Goal: Find specific page/section: Find specific page/section

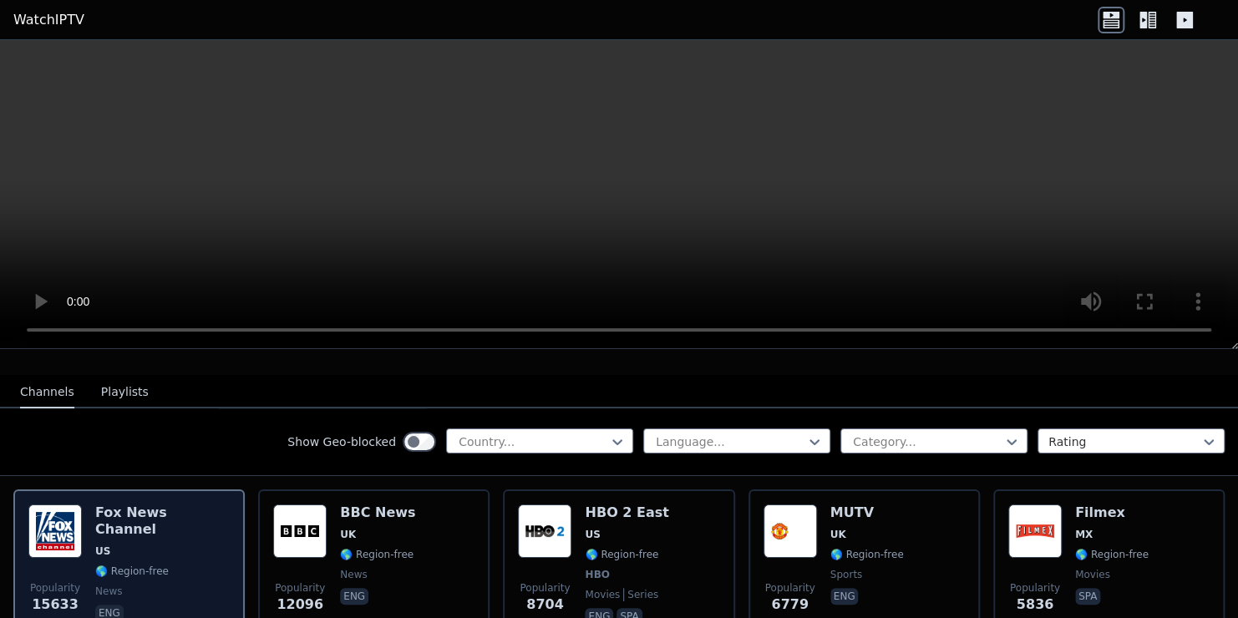
scroll to position [166, 0]
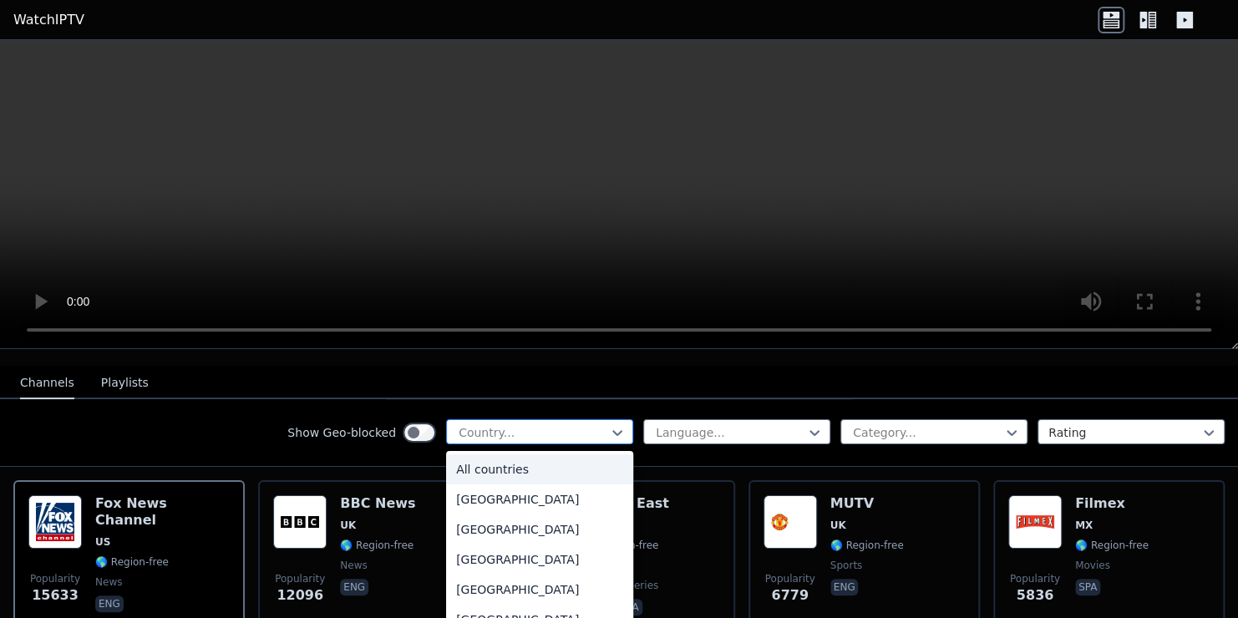
click at [527, 424] on div at bounding box center [533, 432] width 152 height 17
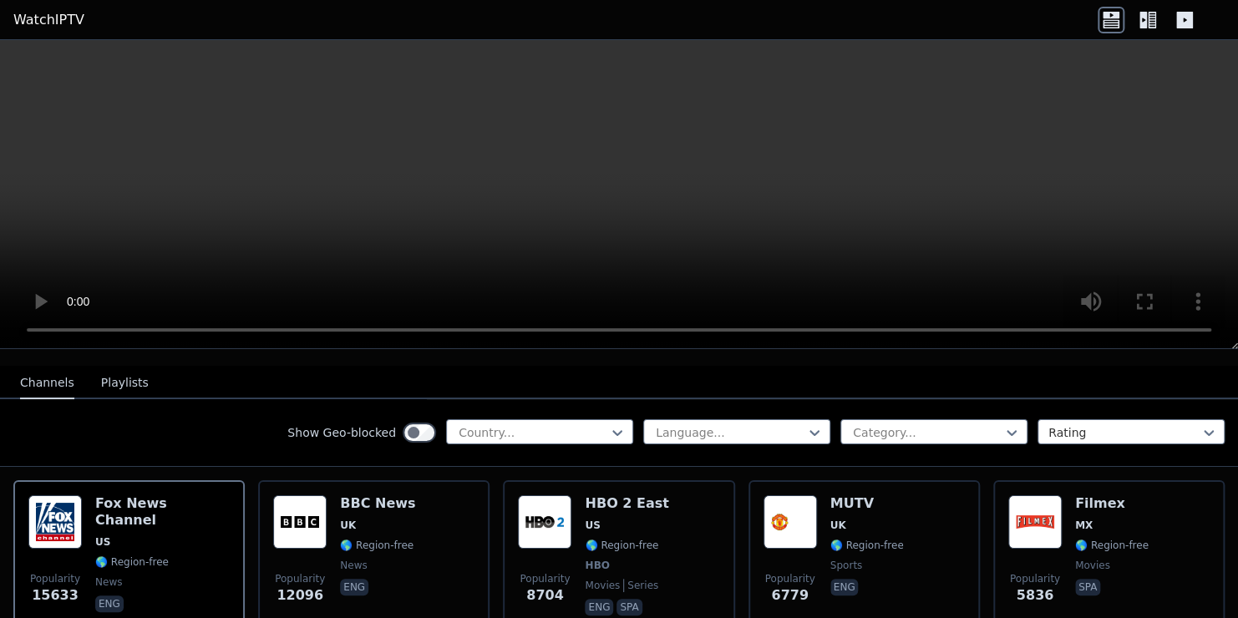
click at [1151, 17] on icon at bounding box center [1152, 20] width 8 height 17
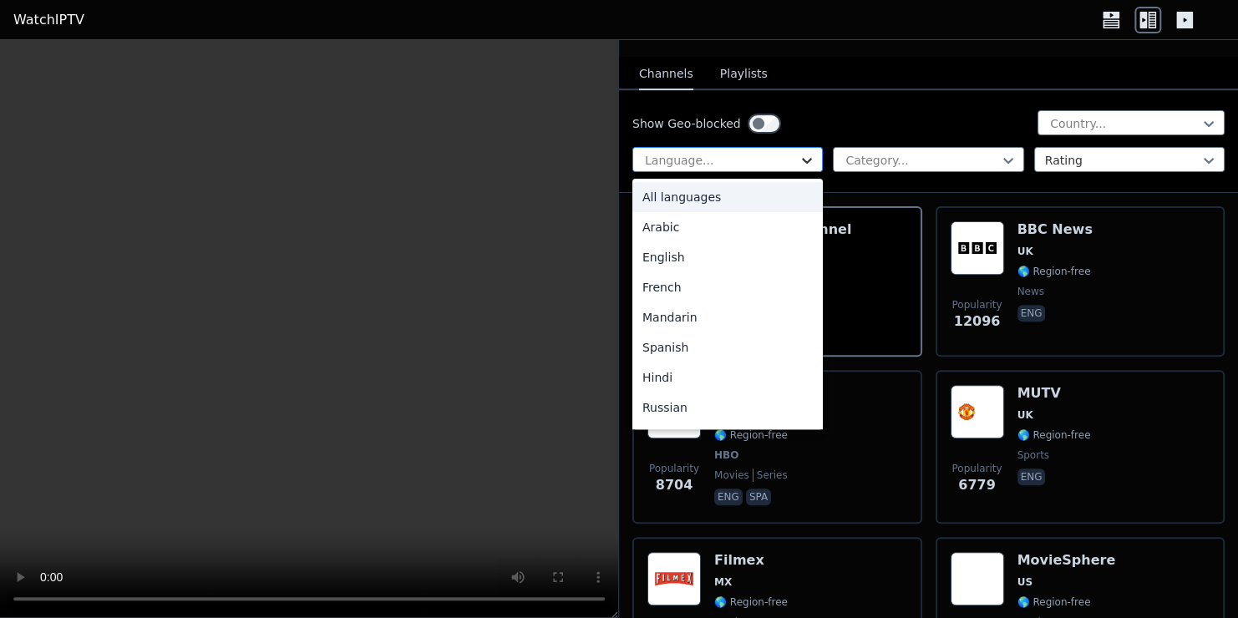
click at [803, 152] on icon at bounding box center [806, 160] width 17 height 17
click at [708, 279] on div "French" at bounding box center [727, 287] width 190 height 30
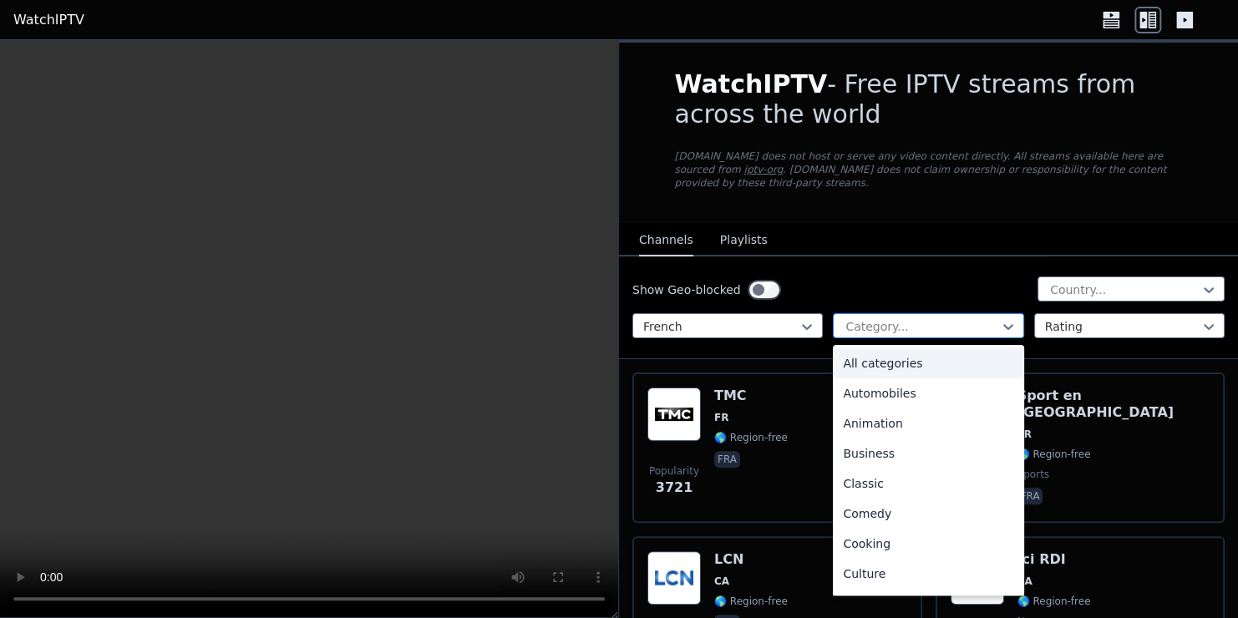
click at [880, 318] on div at bounding box center [921, 326] width 155 height 17
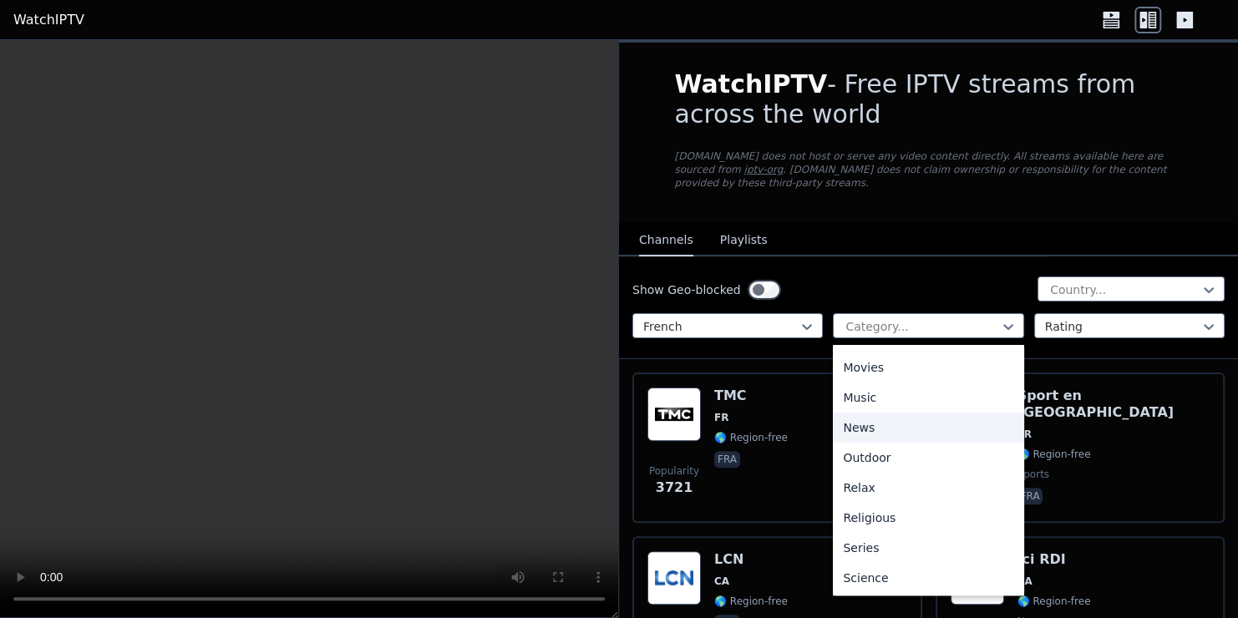
scroll to position [568, 0]
click at [849, 502] on div "Sports" at bounding box center [928, 517] width 190 height 30
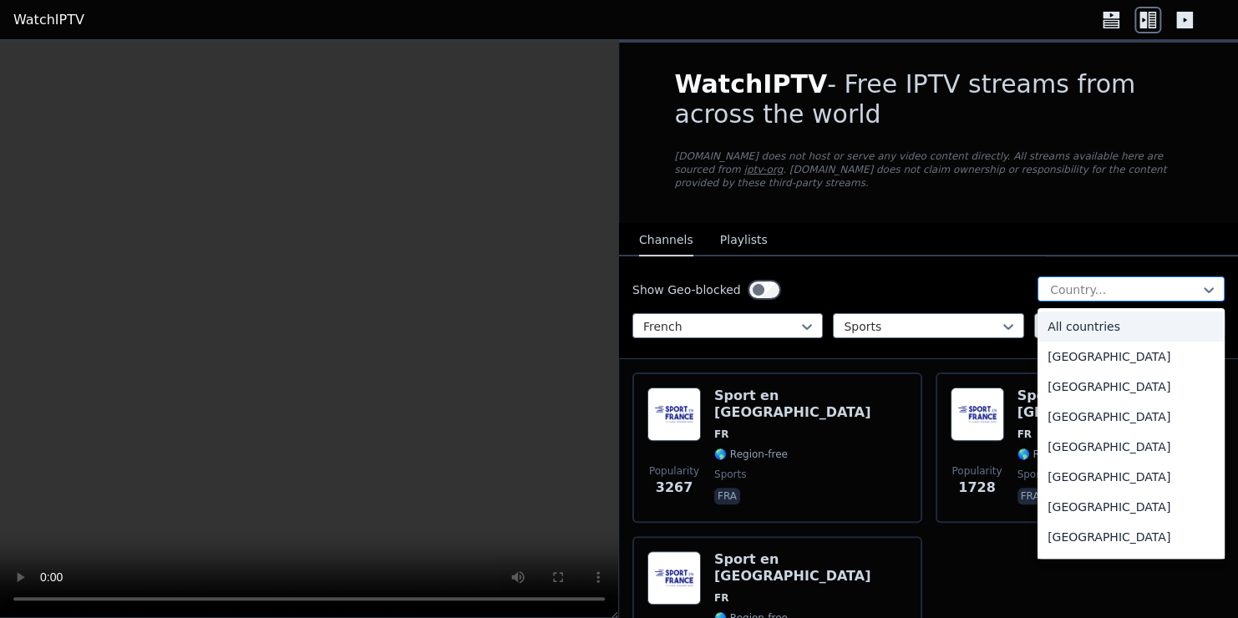
click at [1117, 281] on div at bounding box center [1124, 289] width 152 height 17
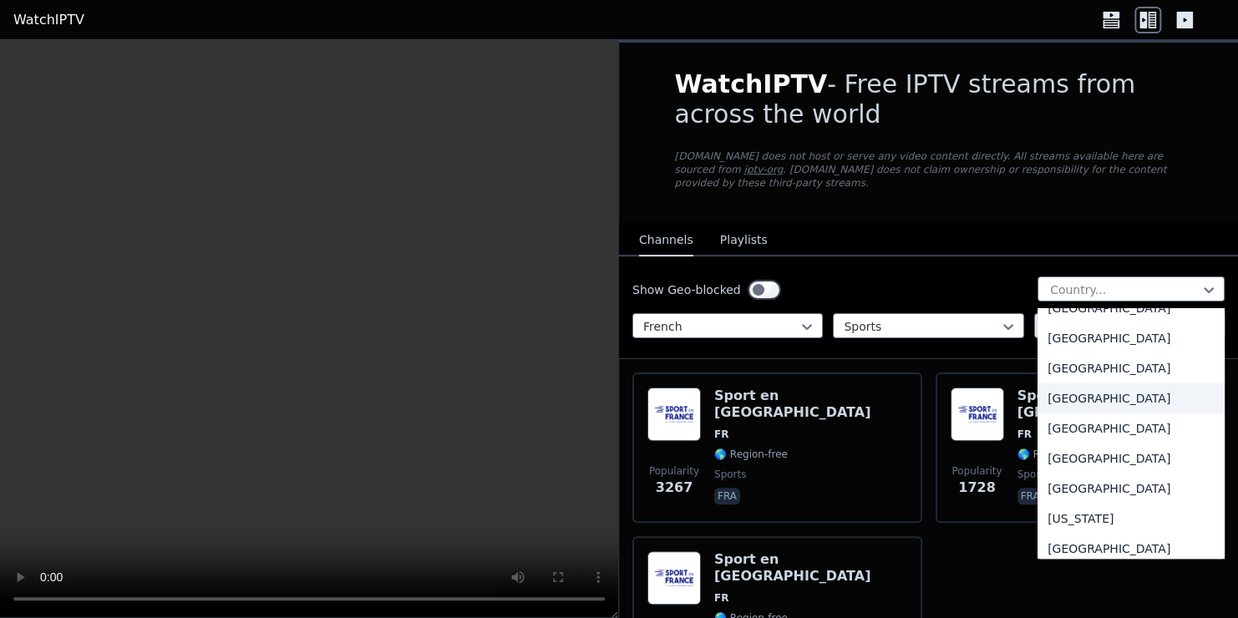
scroll to position [1913, 0]
click at [1069, 367] on div "[GEOGRAPHIC_DATA]" at bounding box center [1130, 367] width 187 height 30
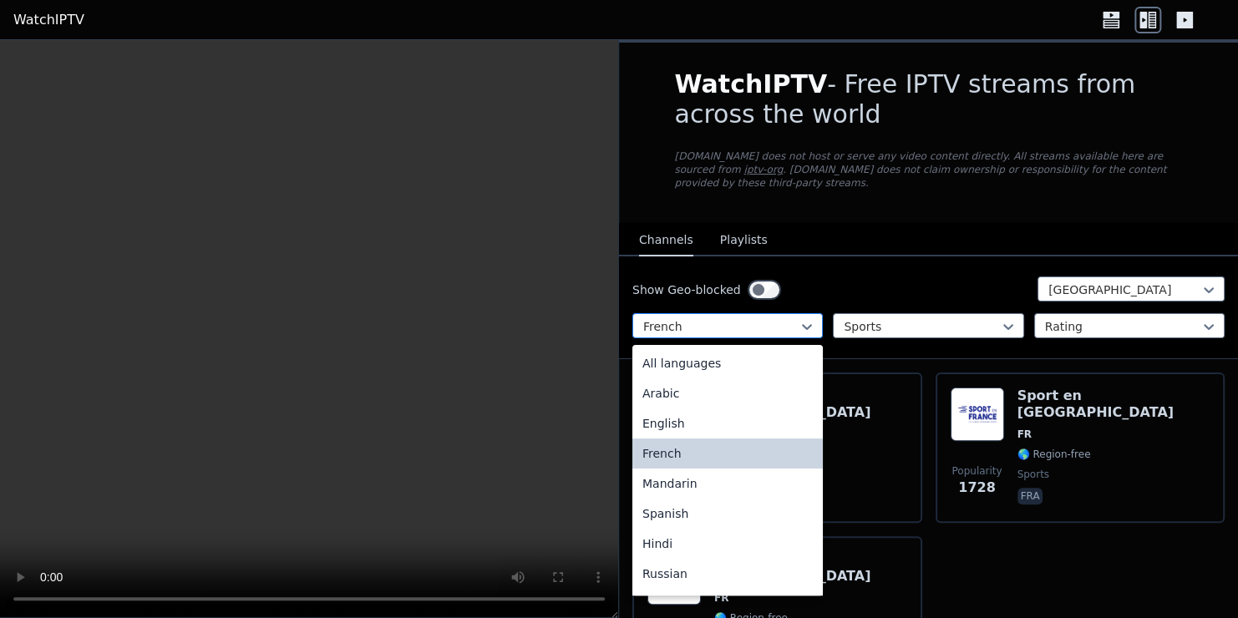
click at [715, 318] on div at bounding box center [720, 326] width 155 height 17
click at [703, 348] on div "All languages" at bounding box center [727, 363] width 190 height 30
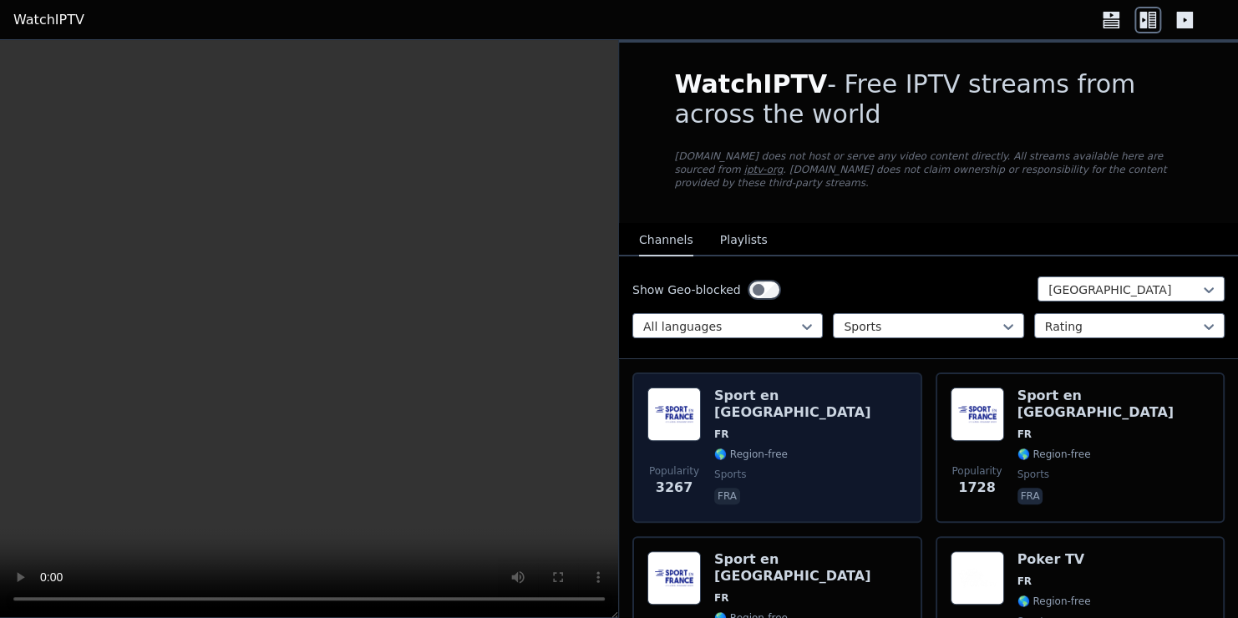
scroll to position [123, 0]
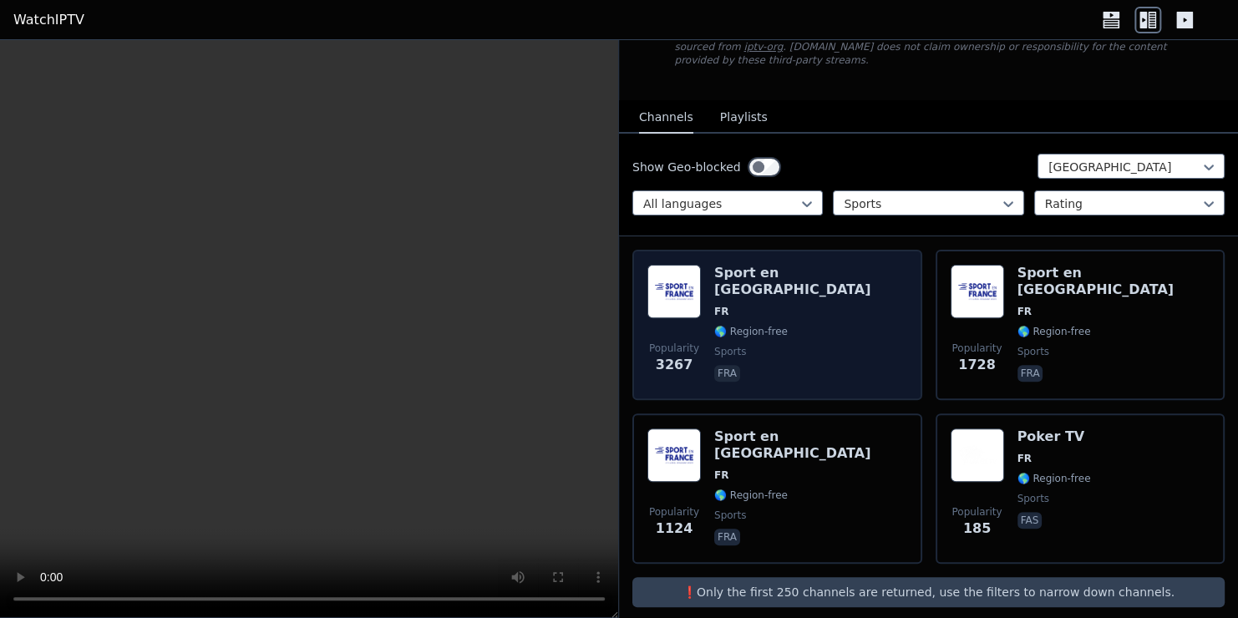
click at [766, 271] on div "Sport en [GEOGRAPHIC_DATA] FR 🌎 Region-free sports fra" at bounding box center [810, 325] width 193 height 120
